Goal: Complete application form

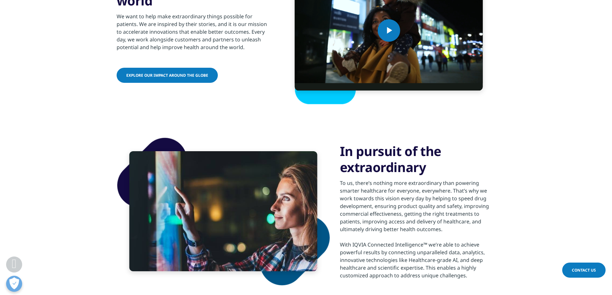
scroll to position [257, 0]
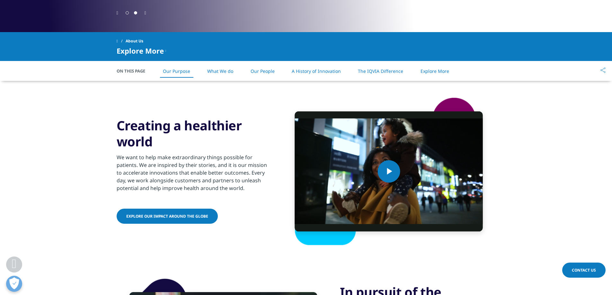
click at [304, 73] on link "A History of Innovation" at bounding box center [316, 71] width 49 height 6
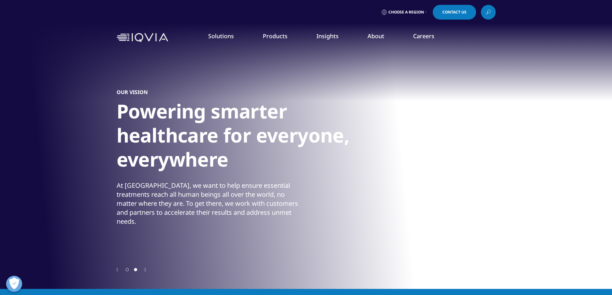
click at [363, 202] on link "View All" at bounding box center [401, 203] width 103 height 7
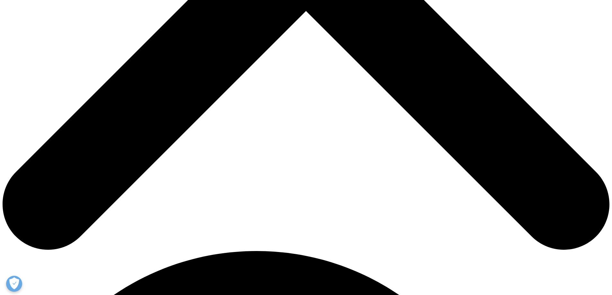
scroll to position [385, 0]
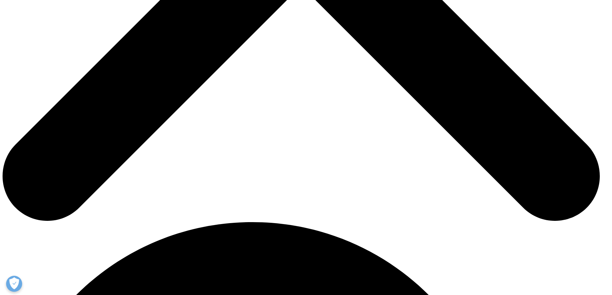
select select "Site Investigator Waiting List"
type input "Valeria"
type input "Barrientos"
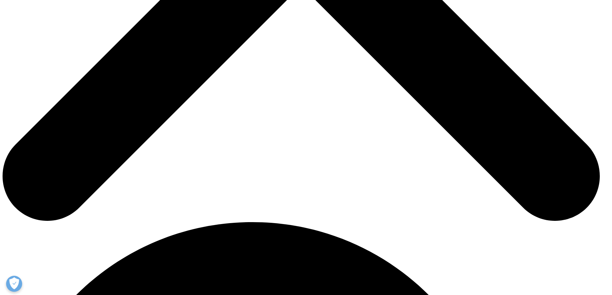
scroll to position [0, 12]
type input "Clinical Research Coordinator"
type input "Valley Renal Medical Group"
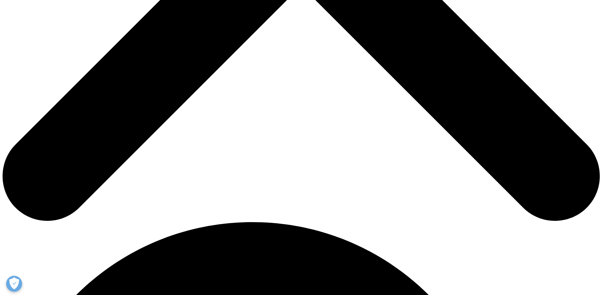
type input "valeria.barrientos@valleyrenal.org"
paste input "(818) 886-7300"
type input "(818) 886-7300"
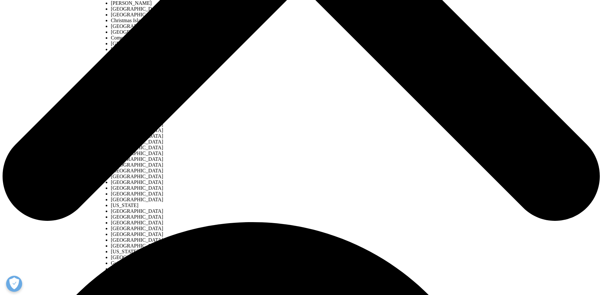
select select "[GEOGRAPHIC_DATA]"
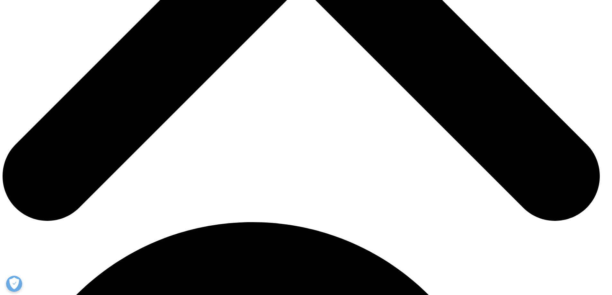
scroll to position [96, 0]
paste textarea "I would like to inquire whether your organization is currently conducting or pl…"
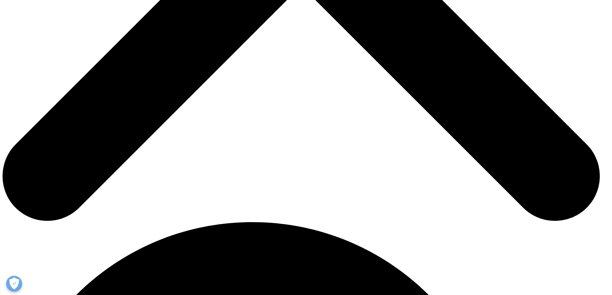
scroll to position [19, 0]
type textarea "I would like to inquire whether your organization is currently conducting or pl…"
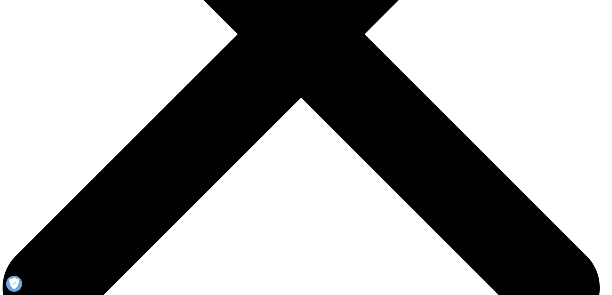
scroll to position [225, 0]
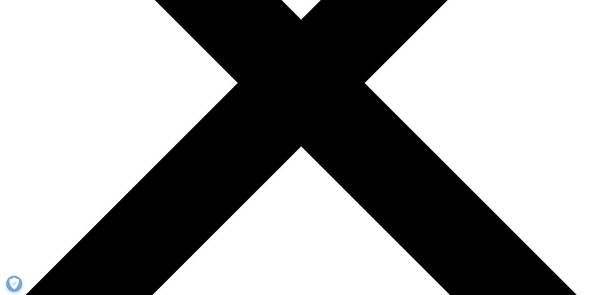
drag, startPoint x: 358, startPoint y: 107, endPoint x: 356, endPoint y: 113, distance: 6.4
drag, startPoint x: 356, startPoint y: 113, endPoint x: 282, endPoint y: 119, distance: 74.5
